Goal: Task Accomplishment & Management: Manage account settings

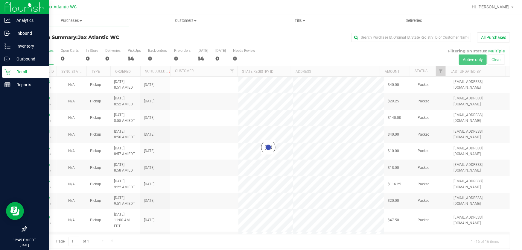
scroll to position [4, 0]
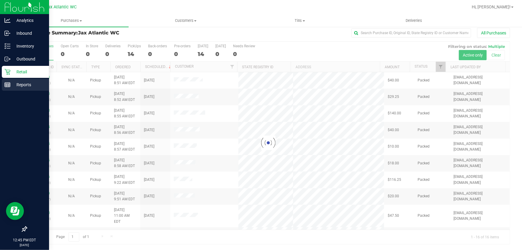
click at [21, 84] on p "Reports" at bounding box center [28, 84] width 36 height 7
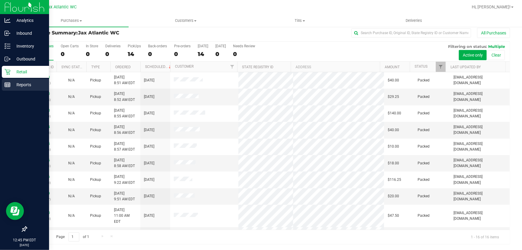
click at [11, 86] on p "Reports" at bounding box center [28, 84] width 36 height 7
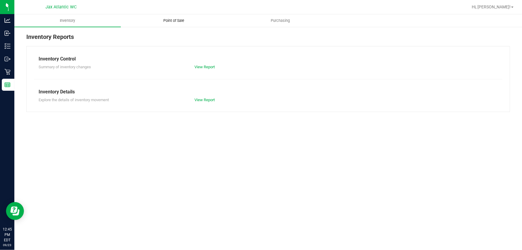
click at [200, 20] on uib-tab-heading "Point of Sale" at bounding box center [174, 21] width 106 height 12
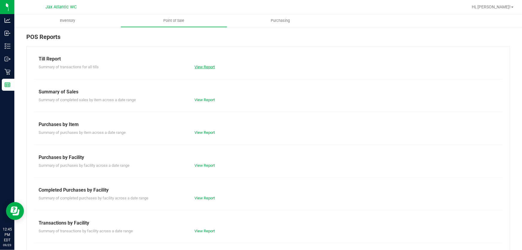
click at [201, 65] on link "View Report" at bounding box center [205, 67] width 20 height 4
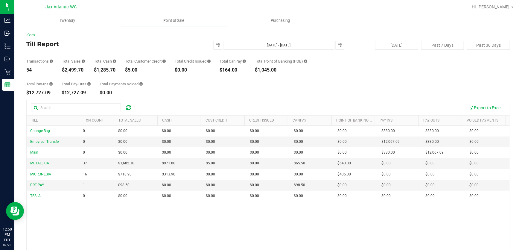
click at [174, 79] on div "Total Pay-Ins $12,727.09 Total Pay-Outs $12,727.09 Total Payments Voided $0.00" at bounding box center [268, 83] width 484 height 23
click at [283, 89] on div "Total Pay-Ins $12,727.09 Total Pay-Outs $12,727.09 Total Payments Voided $0.00" at bounding box center [268, 83] width 484 height 23
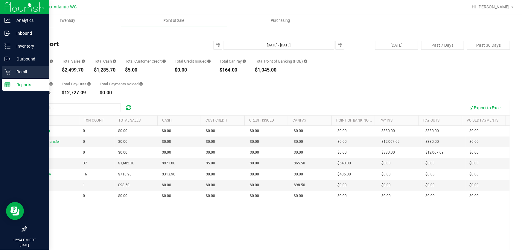
click at [13, 72] on p "Retail" at bounding box center [28, 71] width 36 height 7
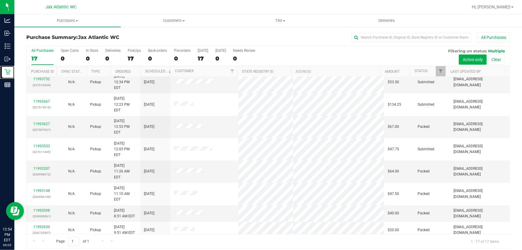
scroll to position [109, 0]
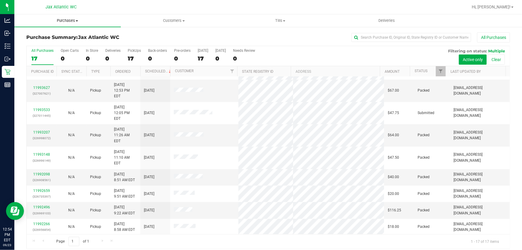
click at [74, 19] on span "Purchases" at bounding box center [67, 20] width 107 height 5
click at [45, 44] on span "Fulfillment" at bounding box center [32, 43] width 37 height 5
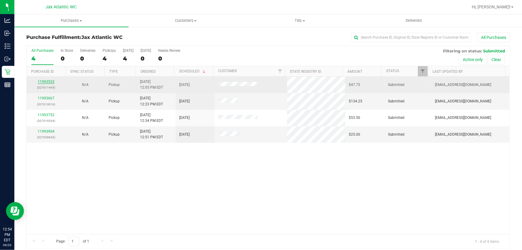
click at [44, 81] on link "11993533" at bounding box center [46, 82] width 17 height 4
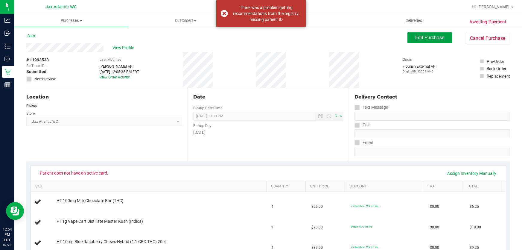
click at [423, 38] on span "Edit Purchase" at bounding box center [430, 38] width 29 height 6
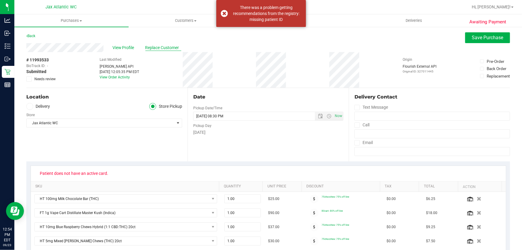
click at [174, 47] on span "Replace Customer" at bounding box center [163, 48] width 36 height 6
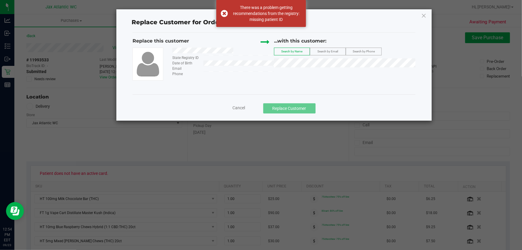
click at [324, 49] on label "Search by Email" at bounding box center [327, 51] width 35 height 7
click at [237, 110] on span "Cancel" at bounding box center [239, 107] width 13 height 5
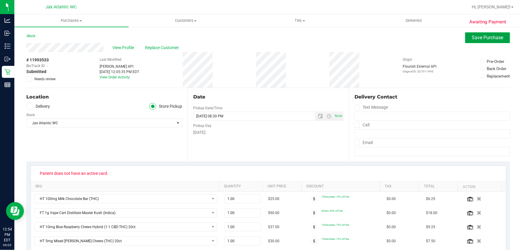
click at [465, 37] on button "Save Purchase" at bounding box center [487, 37] width 45 height 11
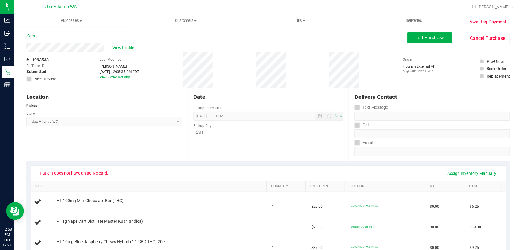
click at [122, 50] on span "View Profile" at bounding box center [124, 48] width 24 height 6
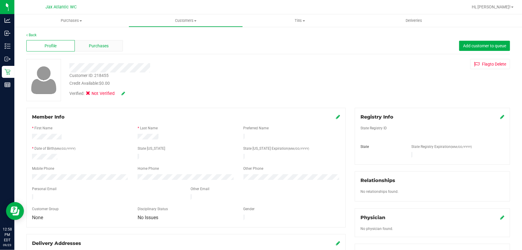
click at [102, 46] on span "Purchases" at bounding box center [99, 46] width 20 height 6
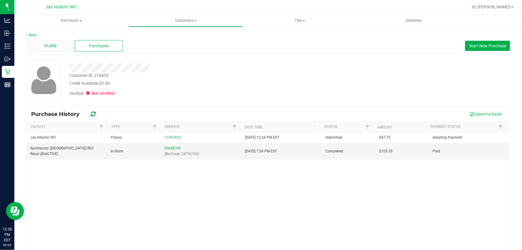
click at [62, 49] on div "Profile" at bounding box center [50, 45] width 48 height 11
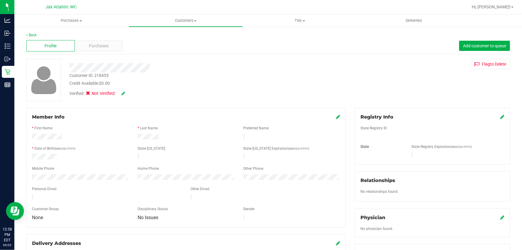
click at [500, 117] on icon at bounding box center [502, 116] width 4 height 5
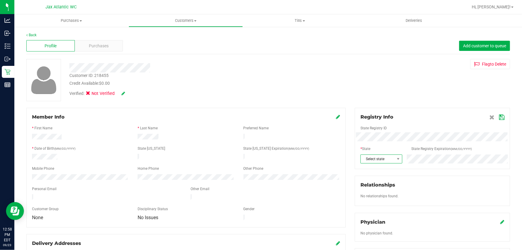
click at [376, 159] on span "Select state" at bounding box center [378, 159] width 34 height 8
click at [366, 130] on li "FL" at bounding box center [378, 133] width 41 height 10
click at [372, 79] on div "Customer ID: 218455 Credit Available: $0.00 Verified: Not Verified Flag to Dele…" at bounding box center [268, 80] width 493 height 42
click at [499, 118] on icon at bounding box center [501, 117] width 5 height 5
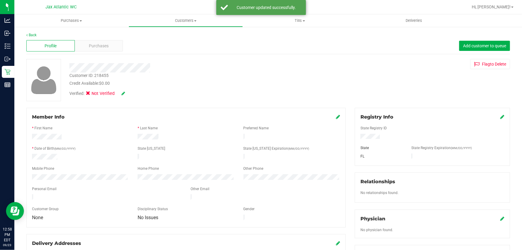
click at [120, 93] on div "Verified: Not Verified" at bounding box center [97, 93] width 56 height 7
click at [122, 95] on icon at bounding box center [123, 93] width 4 height 4
click at [90, 94] on icon at bounding box center [90, 94] width 4 height 0
click at [0, 0] on input "Medical" at bounding box center [0, 0] width 0 height 0
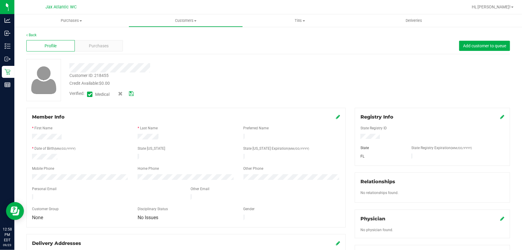
click at [131, 97] on div "Verified: Medical" at bounding box center [101, 94] width 64 height 8
click at [131, 95] on icon at bounding box center [131, 94] width 5 height 4
click at [114, 44] on div "Purchases" at bounding box center [99, 45] width 48 height 11
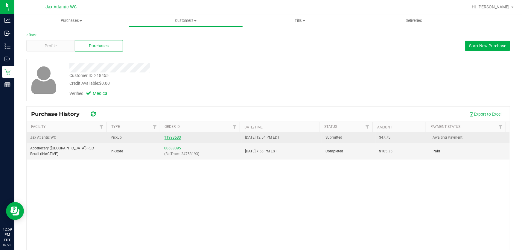
click at [166, 136] on link "11993533" at bounding box center [173, 137] width 17 height 4
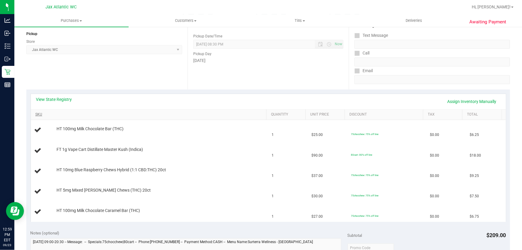
scroll to position [81, 0]
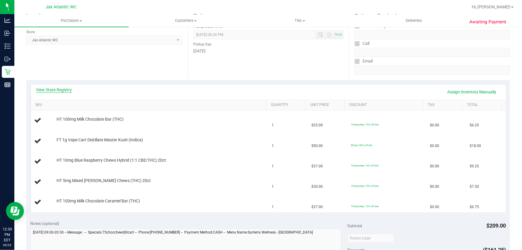
click at [60, 90] on link "View State Registry" at bounding box center [54, 90] width 36 height 6
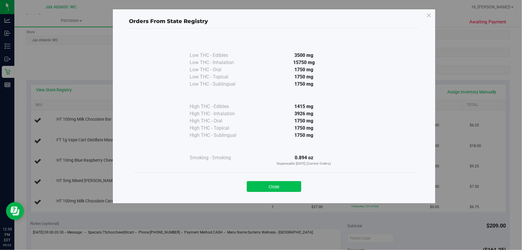
click at [286, 187] on button "Close" at bounding box center [274, 186] width 54 height 11
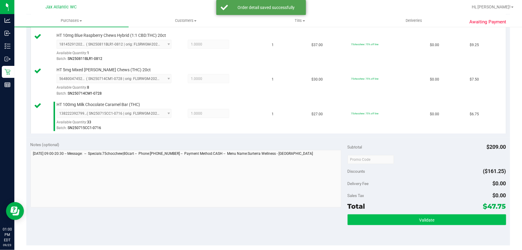
scroll to position [272, 0]
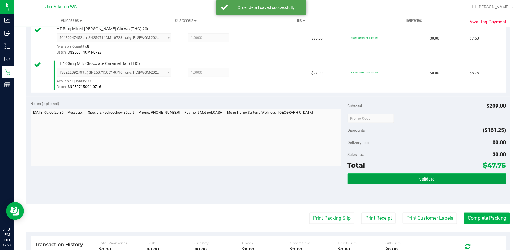
click at [435, 182] on button "Validate" at bounding box center [427, 178] width 159 height 11
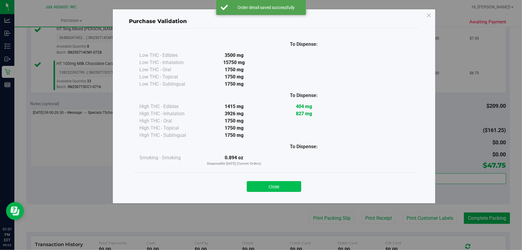
click at [284, 189] on button "Close" at bounding box center [274, 186] width 54 height 11
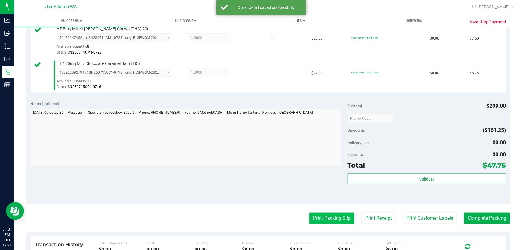
click at [343, 220] on button "Print Packing Slip" at bounding box center [331, 217] width 45 height 11
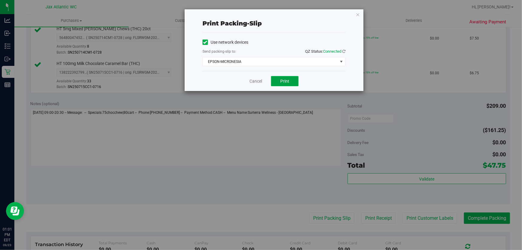
click at [284, 83] on span "Print" at bounding box center [284, 81] width 9 height 5
click at [250, 86] on div "Cancel Print" at bounding box center [274, 81] width 143 height 20
click at [258, 79] on link "Cancel" at bounding box center [256, 81] width 13 height 6
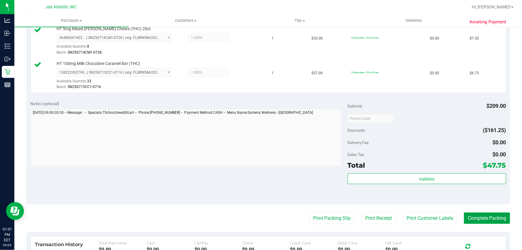
click at [496, 221] on button "Complete Packing" at bounding box center [487, 217] width 46 height 11
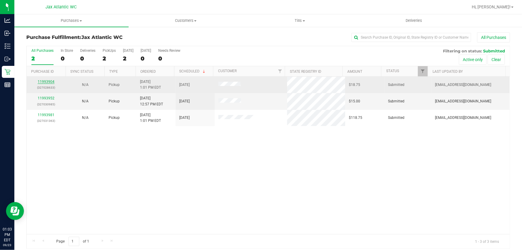
click at [52, 83] on link "11993904" at bounding box center [46, 82] width 17 height 4
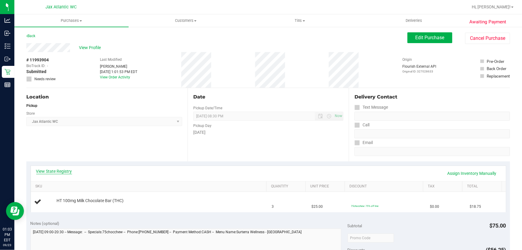
click at [58, 174] on link "View State Registry" at bounding box center [54, 171] width 36 height 6
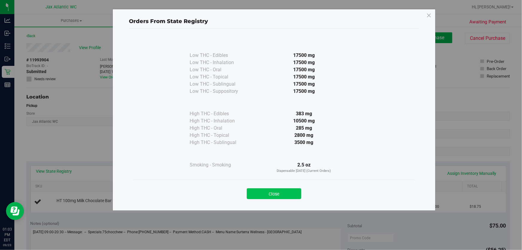
click at [294, 191] on button "Close" at bounding box center [274, 193] width 54 height 11
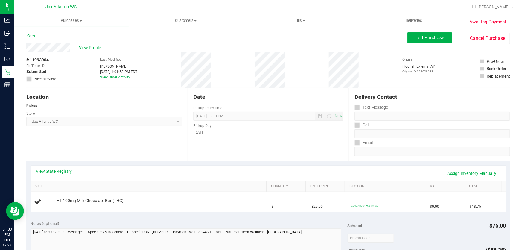
click at [52, 175] on div "View State Registry Assign Inventory Manually" at bounding box center [268, 173] width 464 height 10
click at [53, 173] on link "View State Registry" at bounding box center [54, 171] width 36 height 6
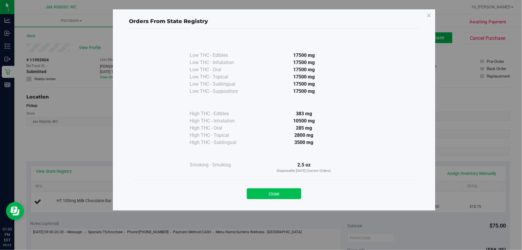
click at [292, 191] on button "Close" at bounding box center [274, 193] width 54 height 11
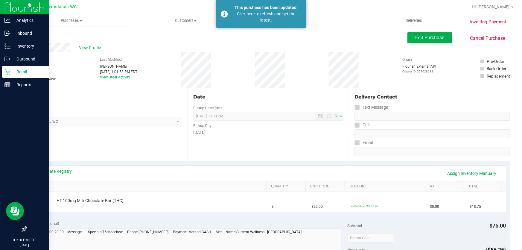
click at [10, 72] on icon at bounding box center [7, 72] width 6 height 6
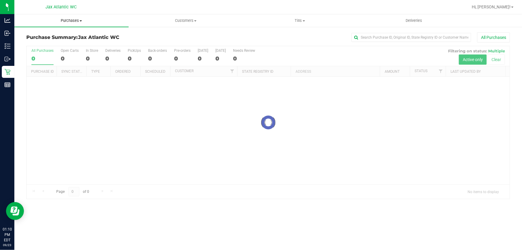
click at [82, 22] on span "Purchases" at bounding box center [71, 20] width 114 height 5
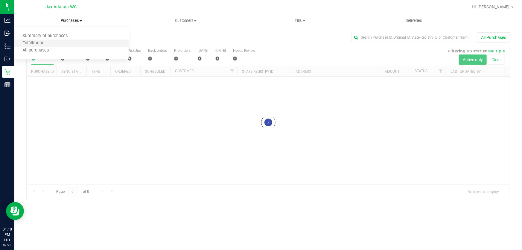
click at [68, 42] on li "Fulfillment" at bounding box center [71, 43] width 114 height 7
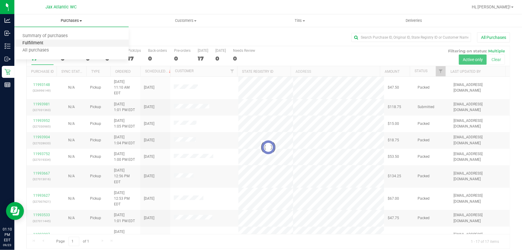
click at [45, 42] on span "Fulfillment" at bounding box center [32, 43] width 37 height 5
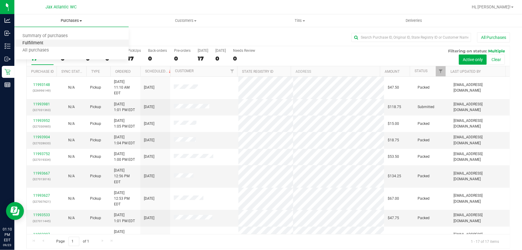
click at [45, 42] on span "Fulfillment" at bounding box center [32, 43] width 37 height 5
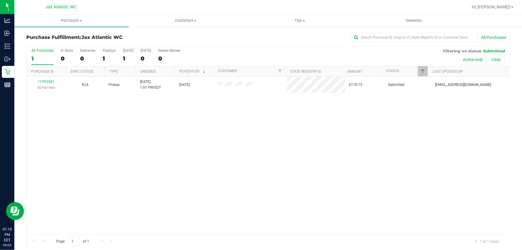
click at [178, 229] on div "11993981 (327031363) N/A Pickup 9/23/2025 1:01 PM EDT 9/23/2025 $118.75 Submitt…" at bounding box center [268, 155] width 483 height 157
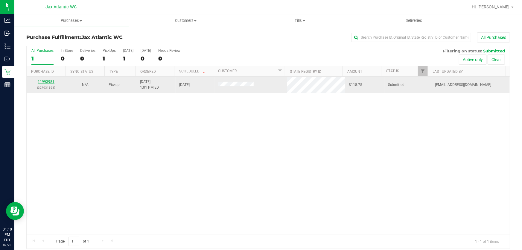
click at [46, 83] on link "11993981" at bounding box center [46, 82] width 17 height 4
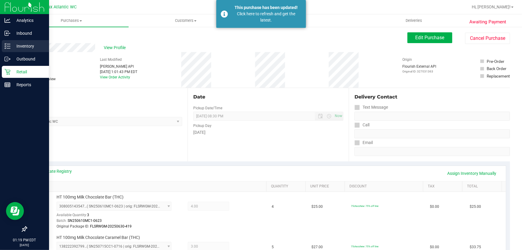
click at [22, 46] on p "Inventory" at bounding box center [28, 45] width 36 height 7
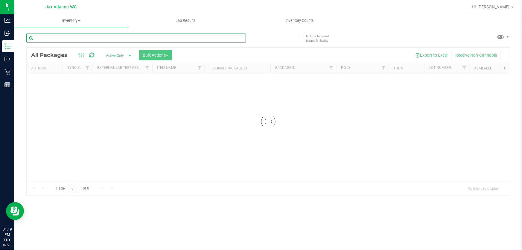
click at [69, 39] on input "text" at bounding box center [136, 38] width 220 height 9
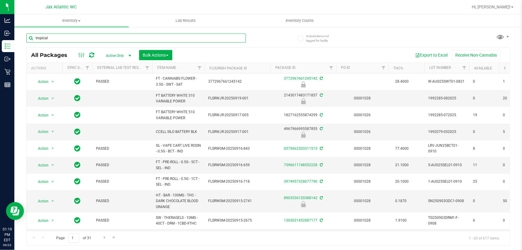
type input "tropical"
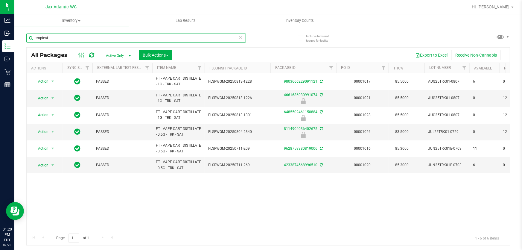
click at [106, 36] on input "tropical" at bounding box center [136, 38] width 220 height 9
drag, startPoint x: 106, startPoint y: 36, endPoint x: 110, endPoint y: 37, distance: 4.3
click at [106, 36] on input "tropical" at bounding box center [136, 38] width 220 height 9
type input "watermelon"
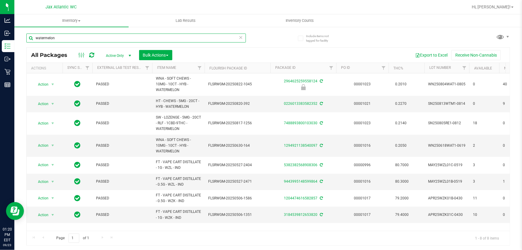
click at [105, 36] on input "watermelon" at bounding box center [136, 38] width 220 height 9
click at [106, 36] on input "watermelon" at bounding box center [136, 38] width 220 height 9
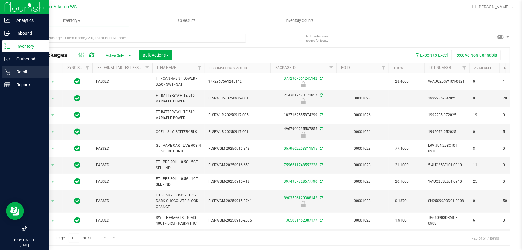
click at [11, 72] on p "Retail" at bounding box center [28, 71] width 36 height 7
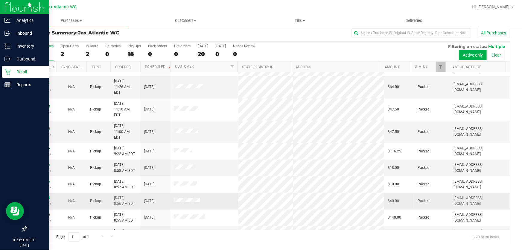
scroll to position [173, 0]
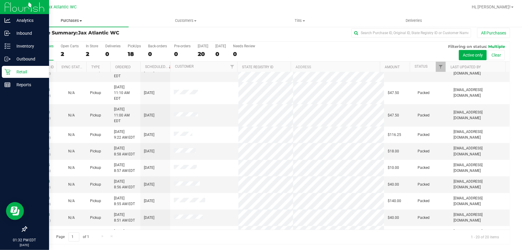
click at [79, 21] on span "Purchases" at bounding box center [71, 20] width 114 height 5
click at [37, 43] on span "Fulfillment" at bounding box center [32, 43] width 37 height 5
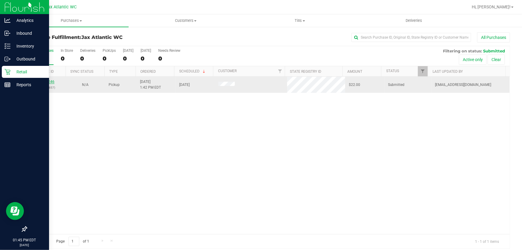
click at [53, 81] on link "11994246" at bounding box center [46, 82] width 17 height 4
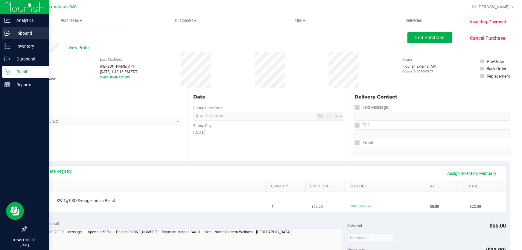
click at [16, 35] on p "Inbound" at bounding box center [28, 33] width 36 height 7
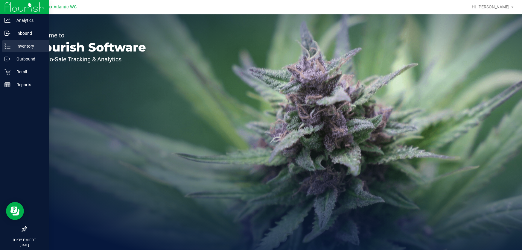
click at [14, 48] on p "Inventory" at bounding box center [28, 45] width 36 height 7
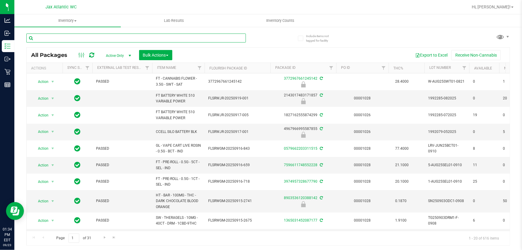
drag, startPoint x: 74, startPoint y: 36, endPoint x: 78, endPoint y: 32, distance: 5.3
click at [75, 36] on input "text" at bounding box center [136, 38] width 220 height 9
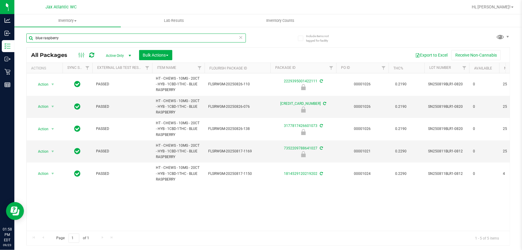
click at [75, 40] on input "blue raspberry" at bounding box center [136, 38] width 220 height 9
click at [76, 40] on input "blue raspberry" at bounding box center [136, 38] width 220 height 9
click at [77, 40] on input "blue raspberry" at bounding box center [136, 38] width 220 height 9
type input "blu"
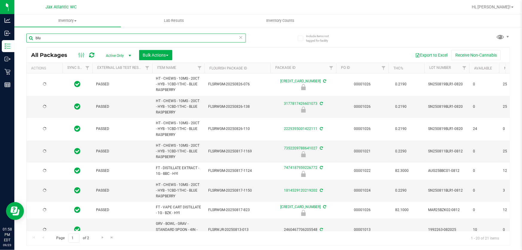
type input "[DATE]"
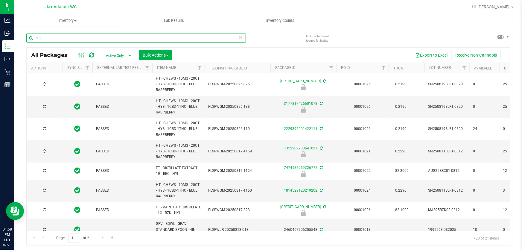
type input "[DATE]"
type input "blu"
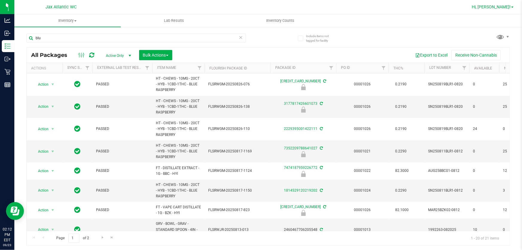
click at [497, 8] on span "Hi, [PERSON_NAME]!" at bounding box center [491, 6] width 39 height 5
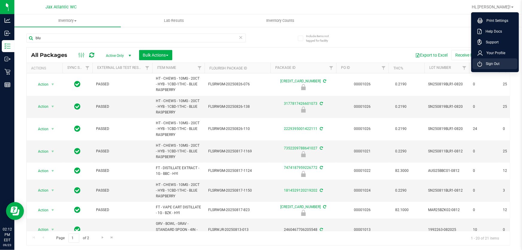
click at [492, 64] on span "Sign Out" at bounding box center [490, 64] width 17 height 6
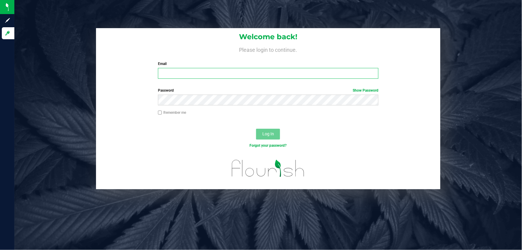
click at [207, 70] on input "Email" at bounding box center [268, 73] width 221 height 11
type input "[EMAIL_ADDRESS][DOMAIN_NAME]"
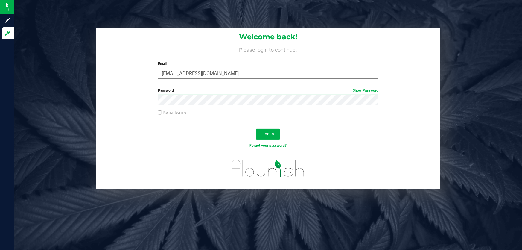
click at [256, 129] on button "Log In" at bounding box center [268, 134] width 24 height 11
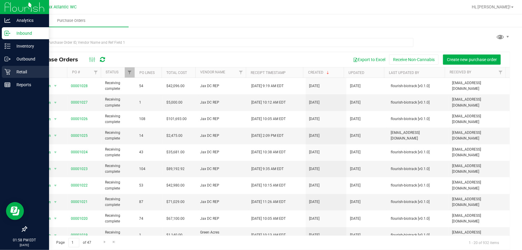
click at [10, 73] on p "Retail" at bounding box center [28, 71] width 36 height 7
